Goal: Find specific page/section: Find specific page/section

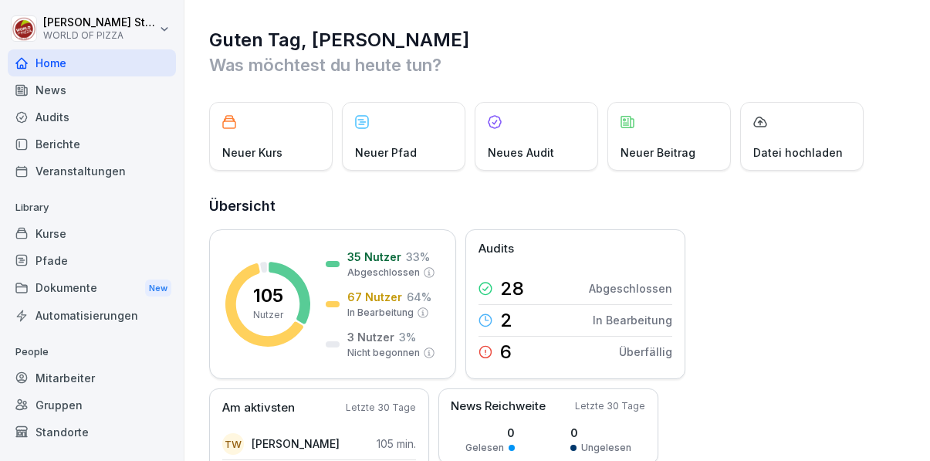
click at [95, 151] on div "Berichte" at bounding box center [92, 143] width 168 height 27
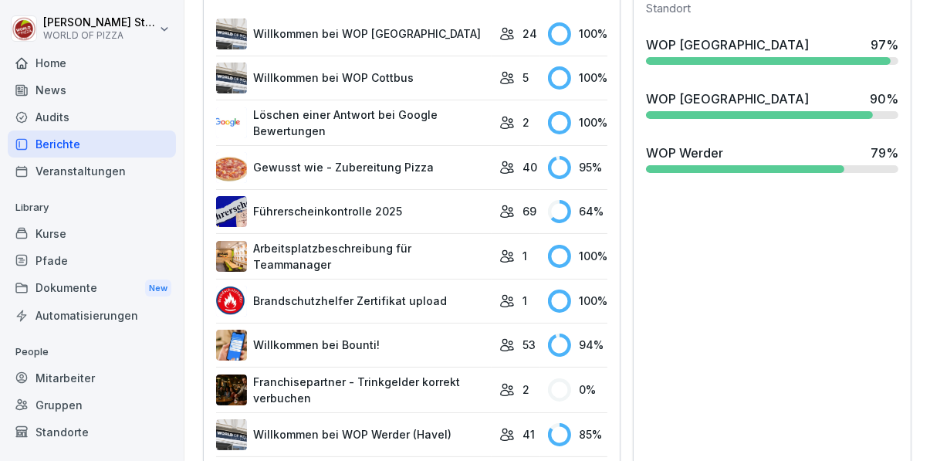
scroll to position [678, 0]
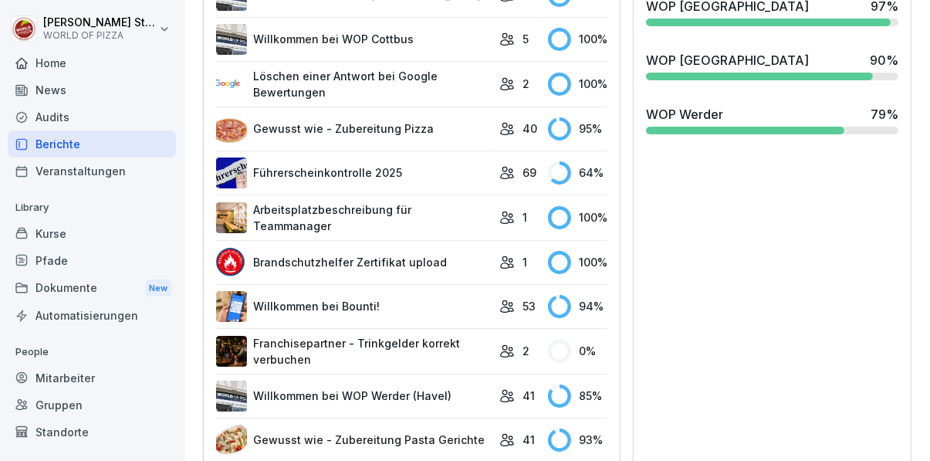
click at [74, 68] on div "Home" at bounding box center [92, 62] width 168 height 27
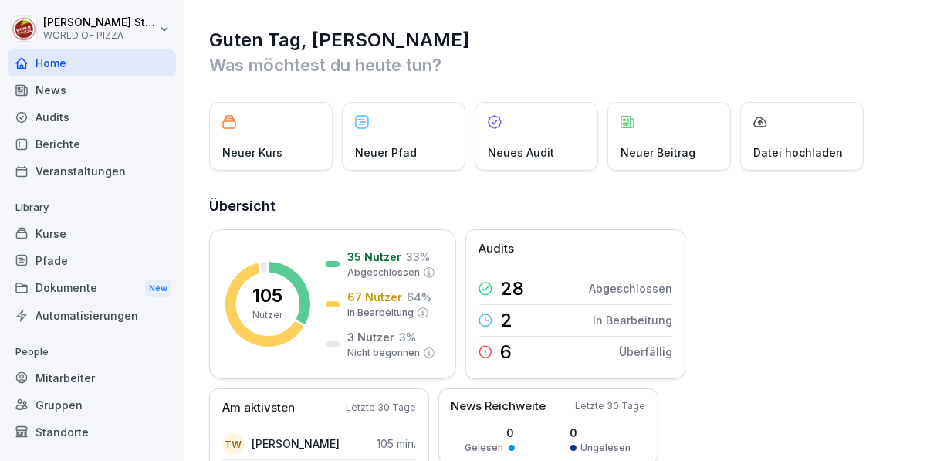
click at [103, 147] on div "Berichte" at bounding box center [92, 143] width 168 height 27
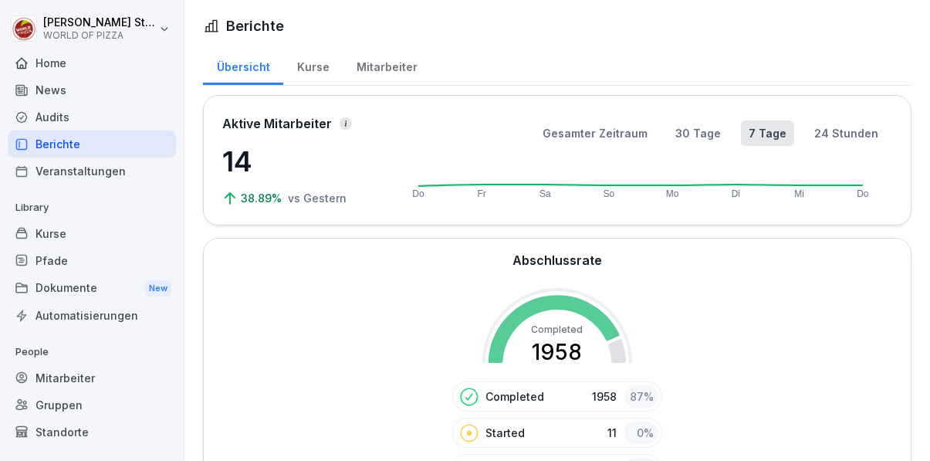
click at [86, 380] on div "Mitarbeiter" at bounding box center [92, 377] width 168 height 27
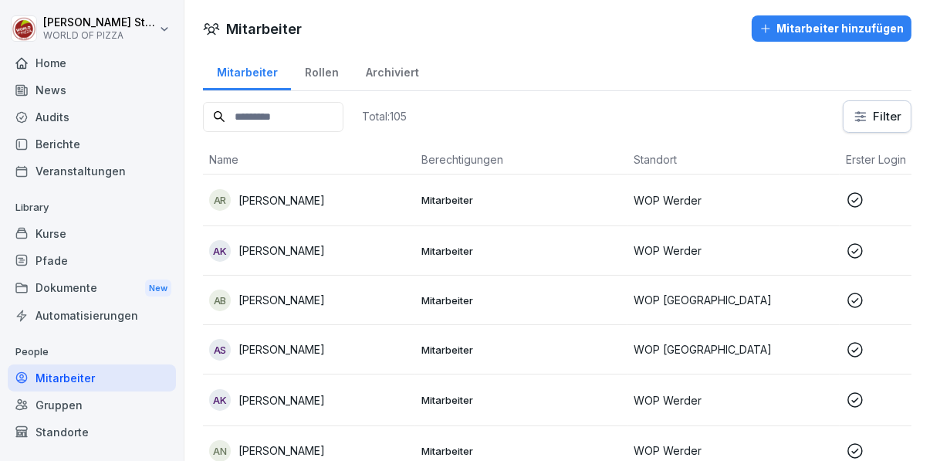
click at [330, 116] on input at bounding box center [273, 117] width 140 height 30
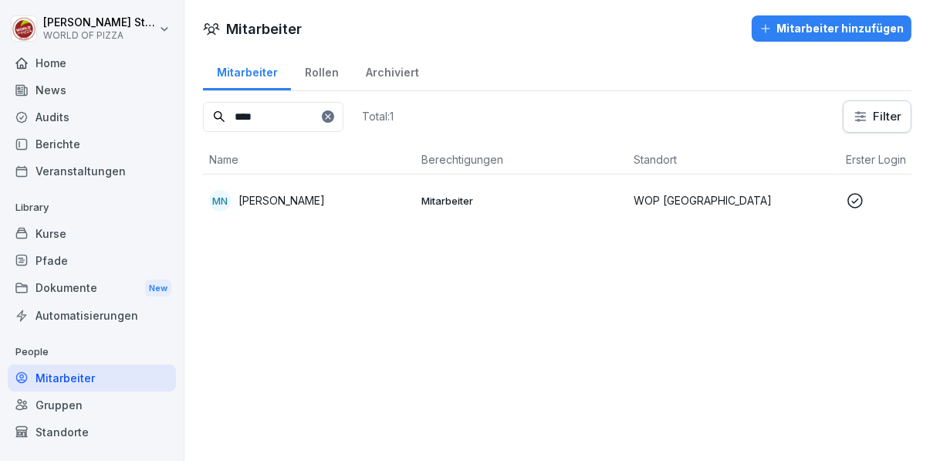
type input "****"
click at [325, 194] on p "[PERSON_NAME]" at bounding box center [281, 200] width 86 height 16
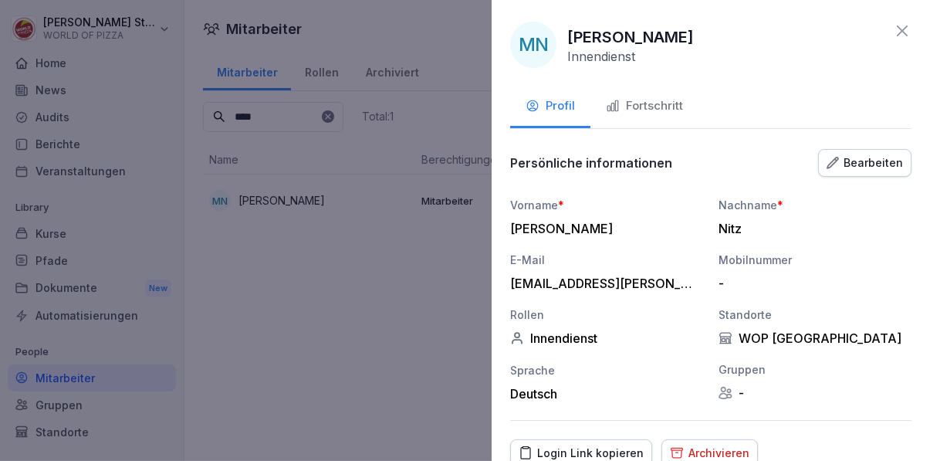
click at [665, 103] on div "Fortschritt" at bounding box center [644, 106] width 77 height 18
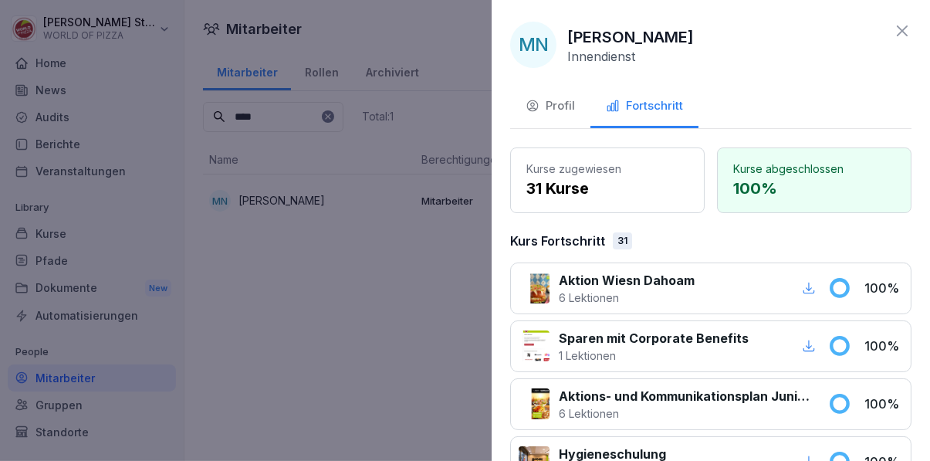
click at [909, 34] on icon at bounding box center [902, 31] width 19 height 19
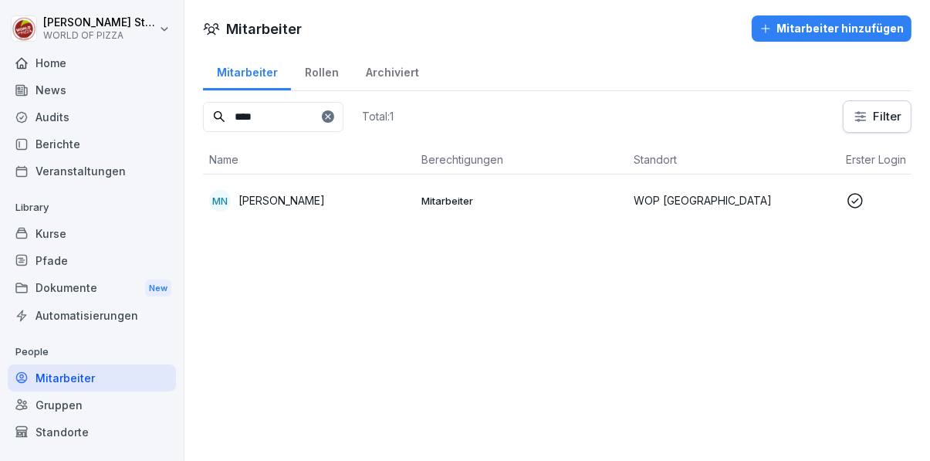
click at [103, 146] on div "Berichte" at bounding box center [92, 143] width 168 height 27
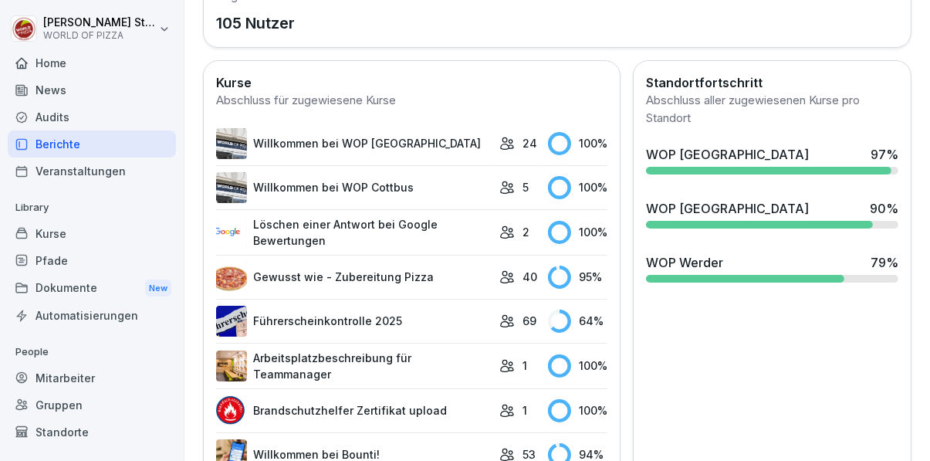
scroll to position [529, 0]
